Goal: Task Accomplishment & Management: Manage account settings

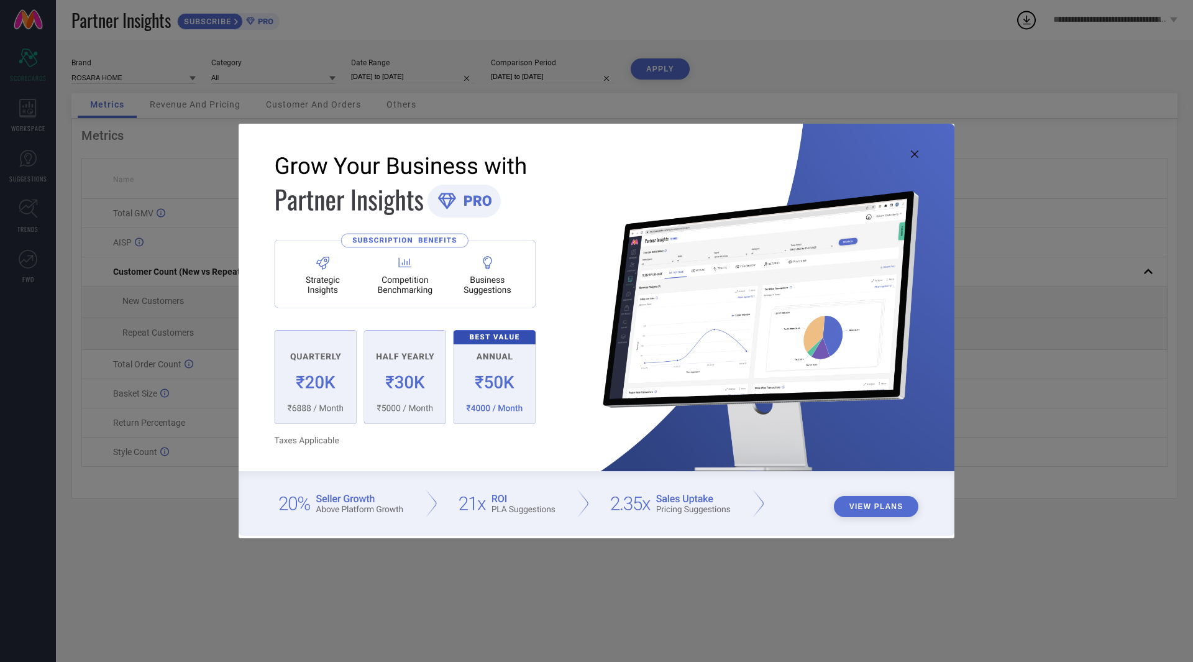
click at [918, 153] on icon at bounding box center [914, 153] width 7 height 7
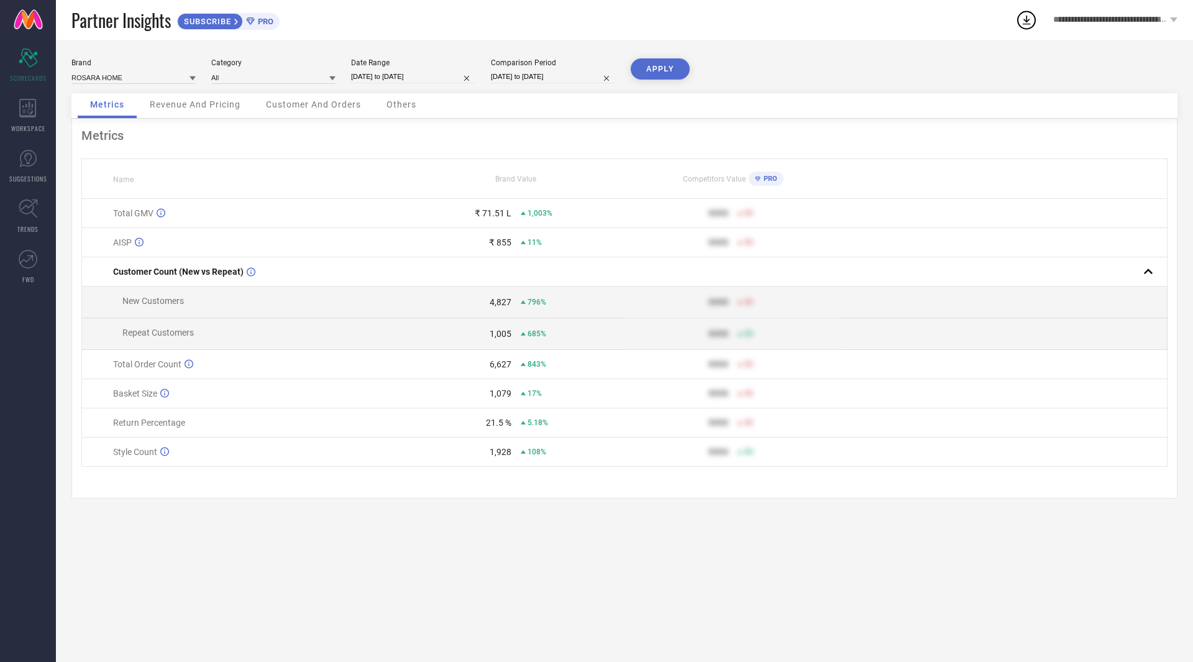
click at [1178, 18] on div "**********" at bounding box center [1114, 20] width 155 height 40
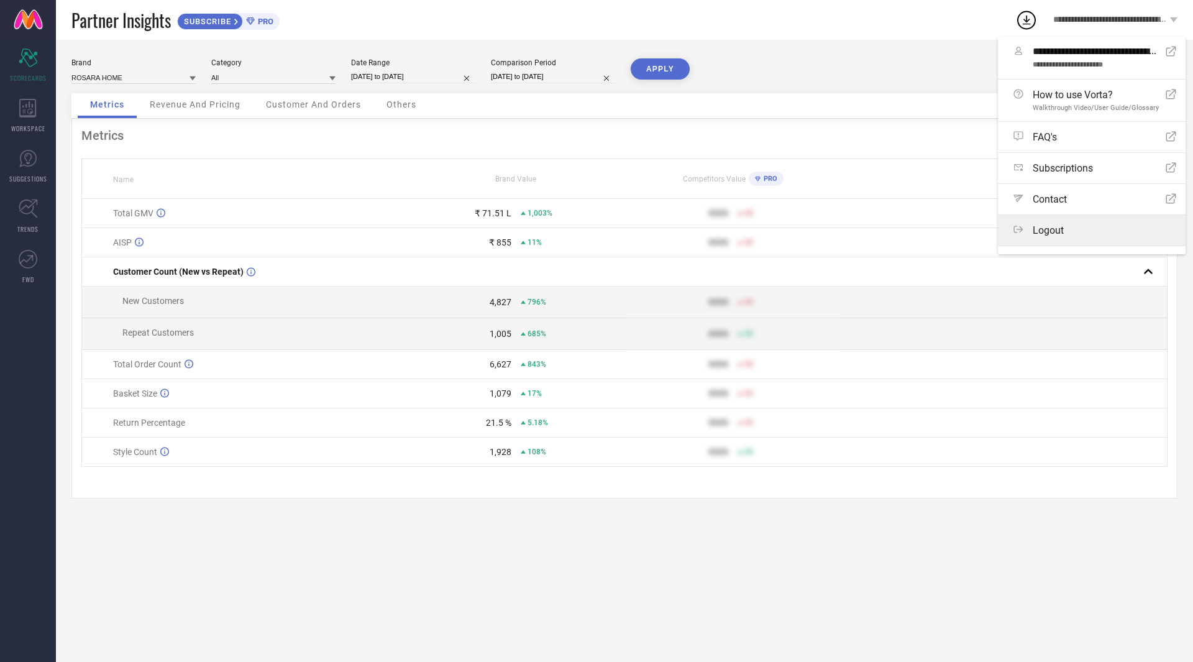
click at [1073, 225] on div "Logout" at bounding box center [1094, 230] width 163 height 12
click at [0, 0] on button "Logout" at bounding box center [0, 0] width 0 height 0
